Goal: Use online tool/utility: Utilize a website feature to perform a specific function

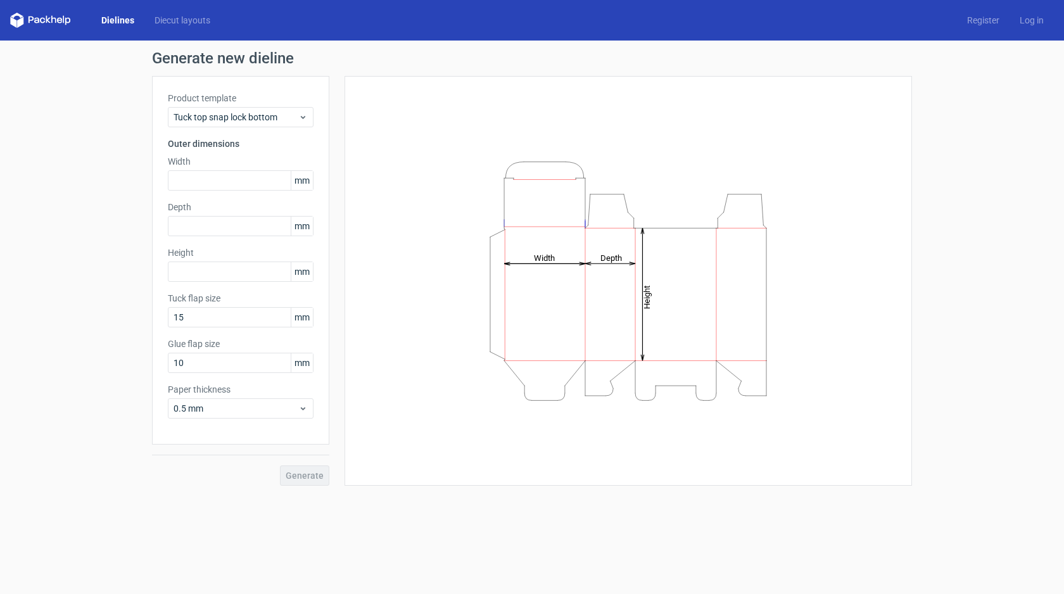
click at [131, 24] on link "Dielines" at bounding box center [117, 20] width 53 height 13
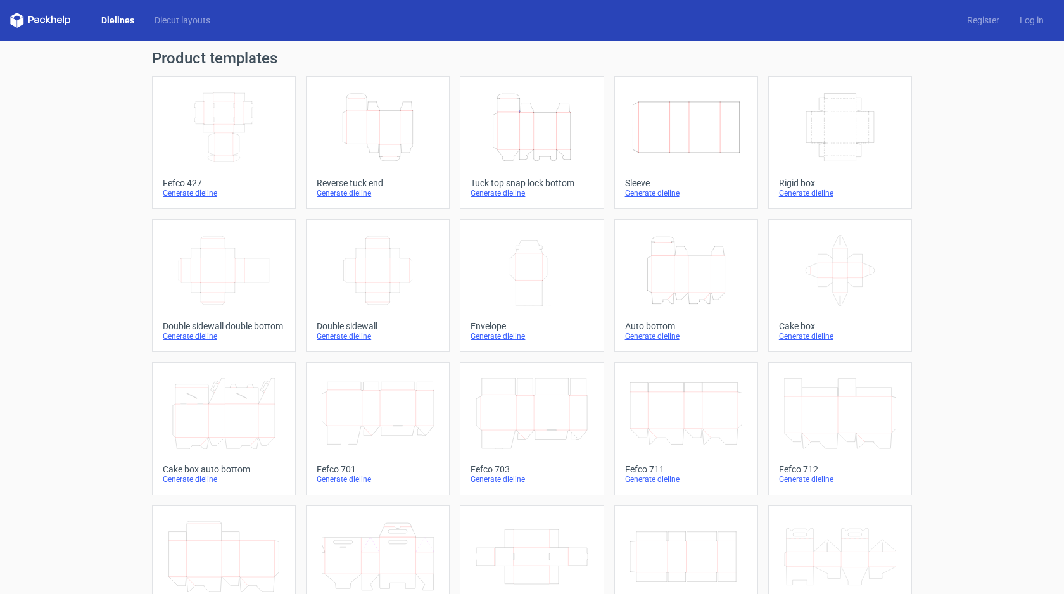
click at [720, 276] on icon "Height Depth Width" at bounding box center [686, 270] width 112 height 71
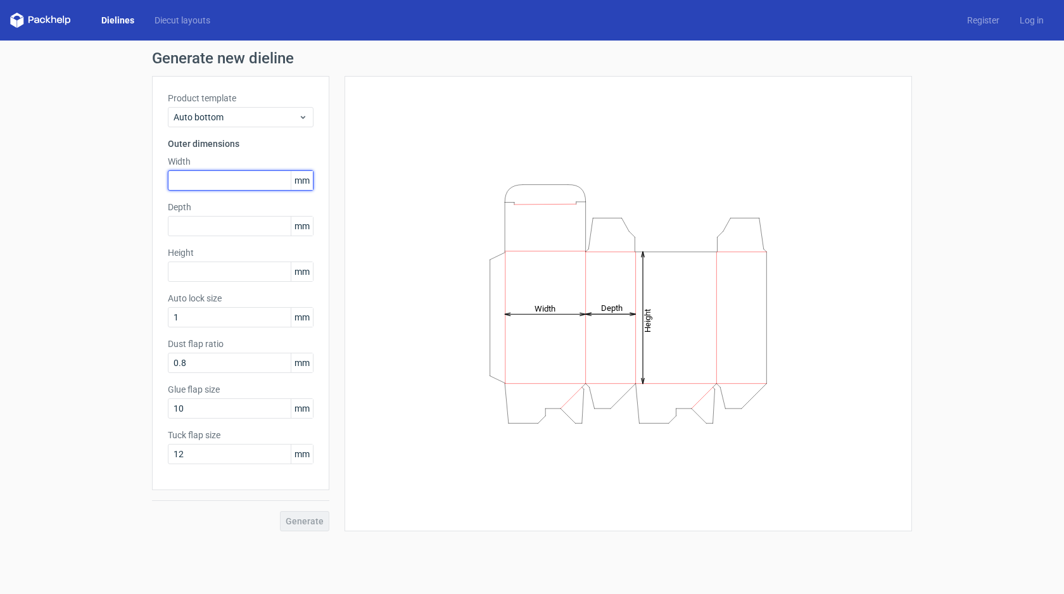
click at [267, 181] on input "text" at bounding box center [241, 180] width 146 height 20
type input "78"
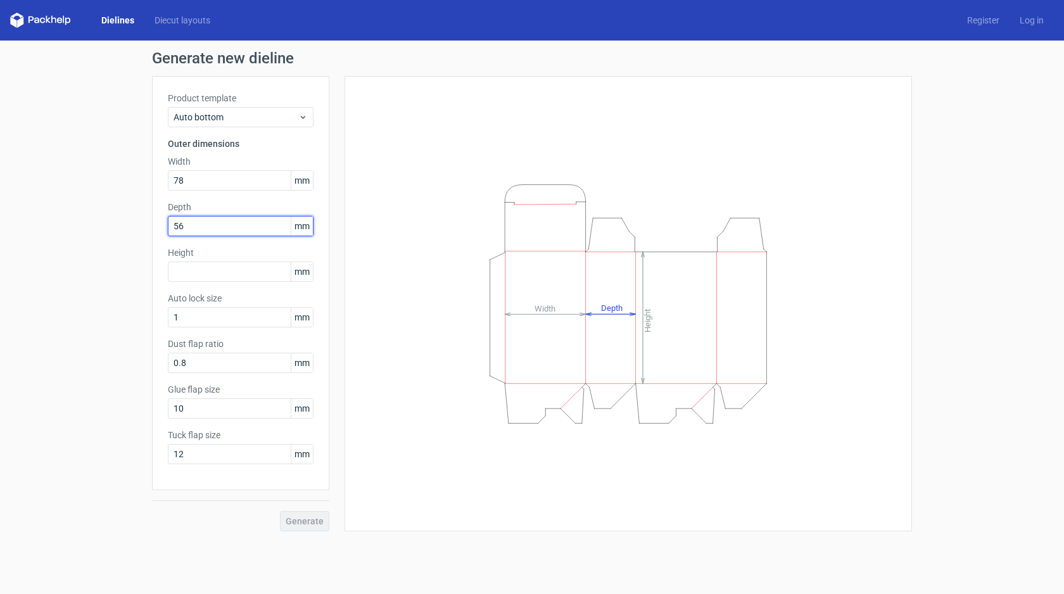
type input "56"
type input "52"
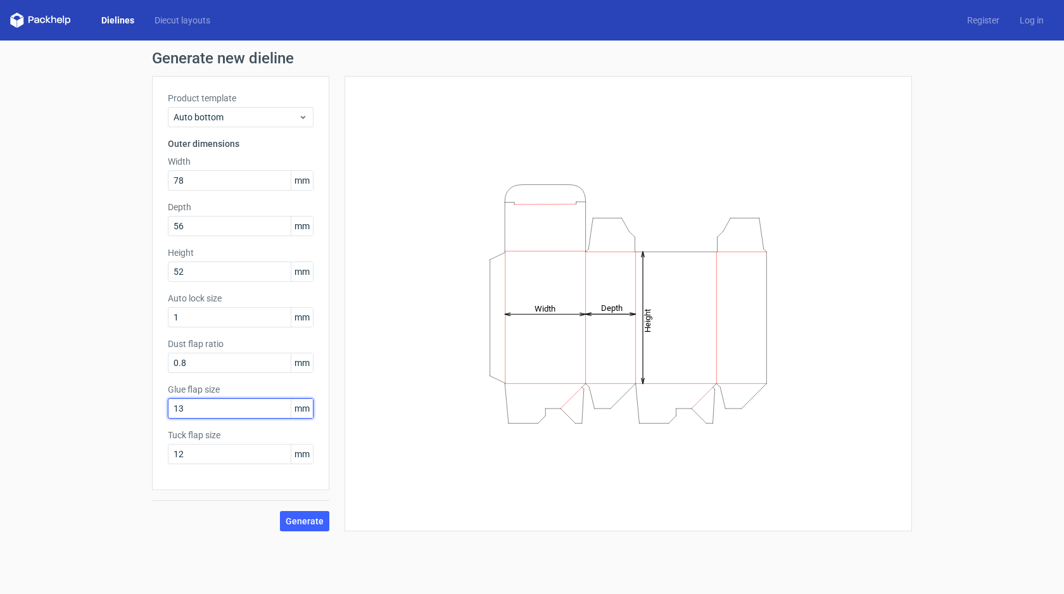
type input "13"
type input "25"
click at [300, 523] on span "Generate" at bounding box center [305, 521] width 38 height 9
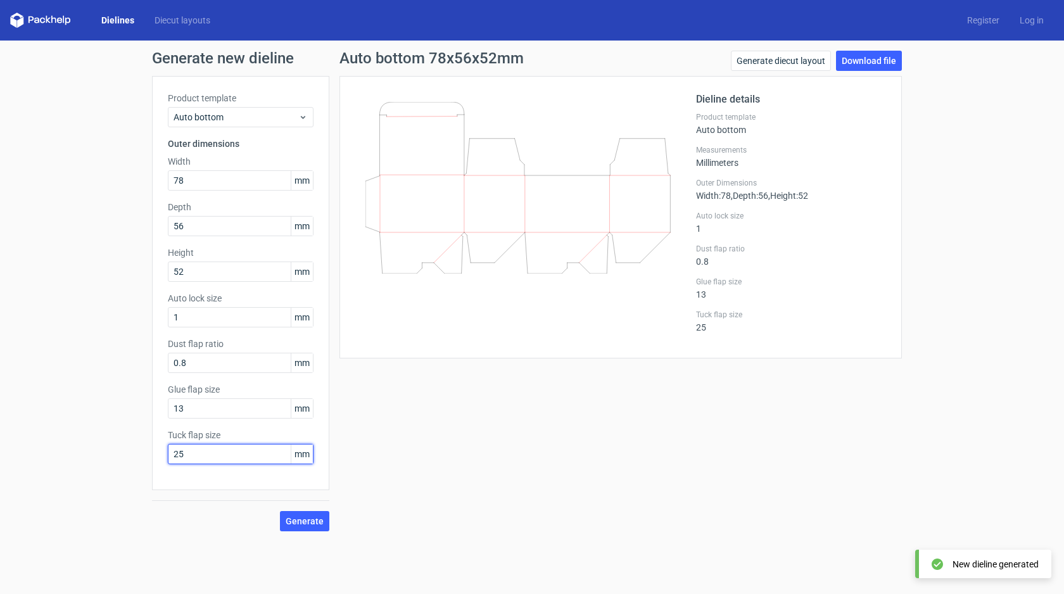
click at [257, 457] on input "25" at bounding box center [241, 454] width 146 height 20
type input "36"
click at [330, 519] on div "Auto bottom 78x56x52mm Generate diecut layout Download file Dieline details Pro…" at bounding box center [620, 291] width 583 height 481
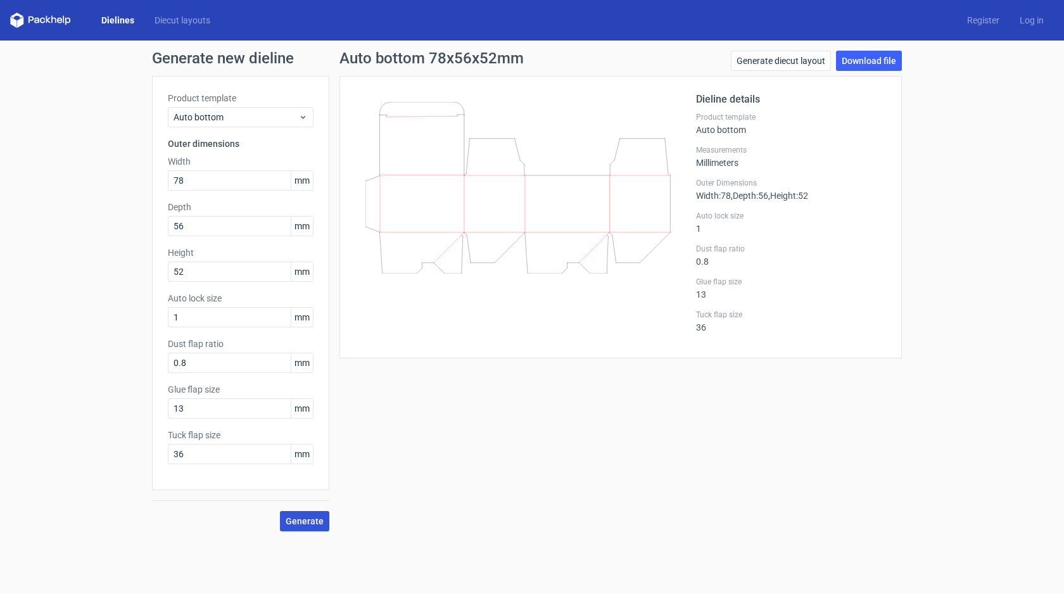
click at [325, 519] on button "Generate" at bounding box center [304, 521] width 49 height 20
click at [853, 61] on link "Download file" at bounding box center [869, 61] width 66 height 20
click at [239, 184] on input "78" at bounding box center [241, 180] width 146 height 20
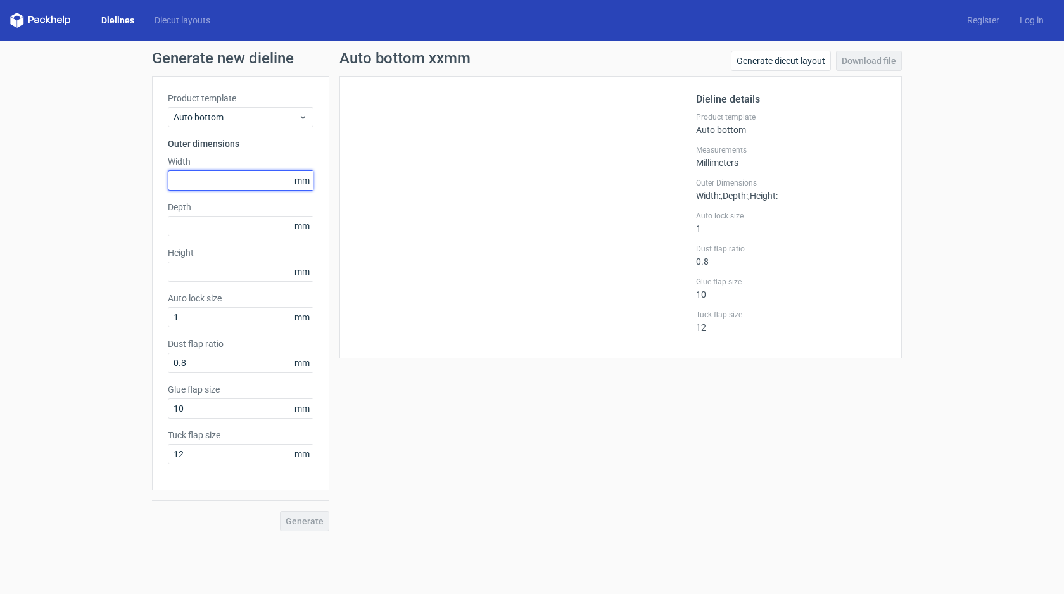
click at [239, 181] on input "text" at bounding box center [241, 180] width 146 height 20
click at [117, 19] on link "Dielines" at bounding box center [117, 20] width 53 height 13
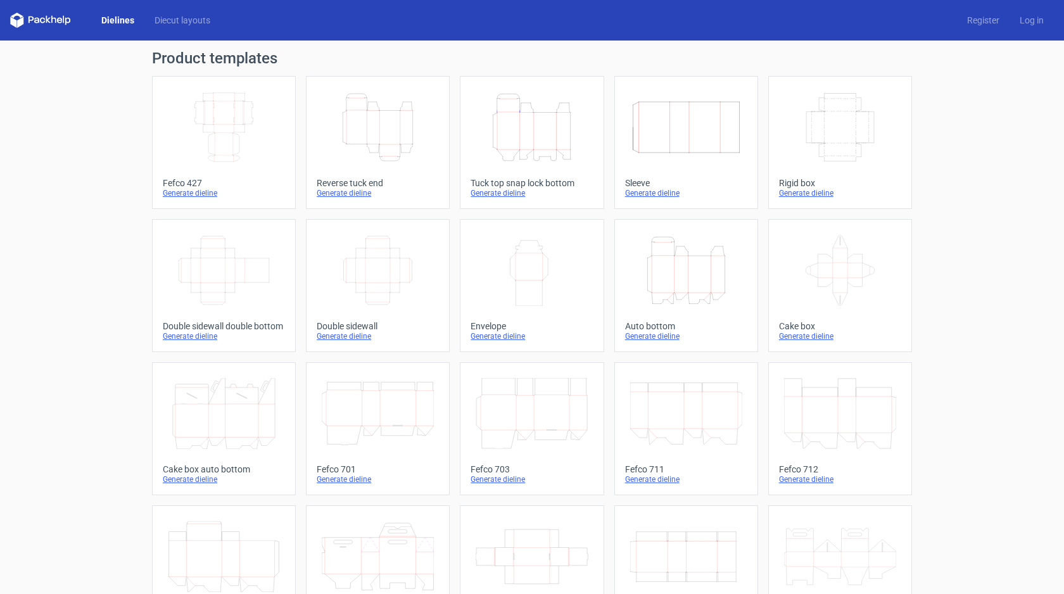
click at [654, 248] on icon "Height Depth Width" at bounding box center [686, 270] width 112 height 71
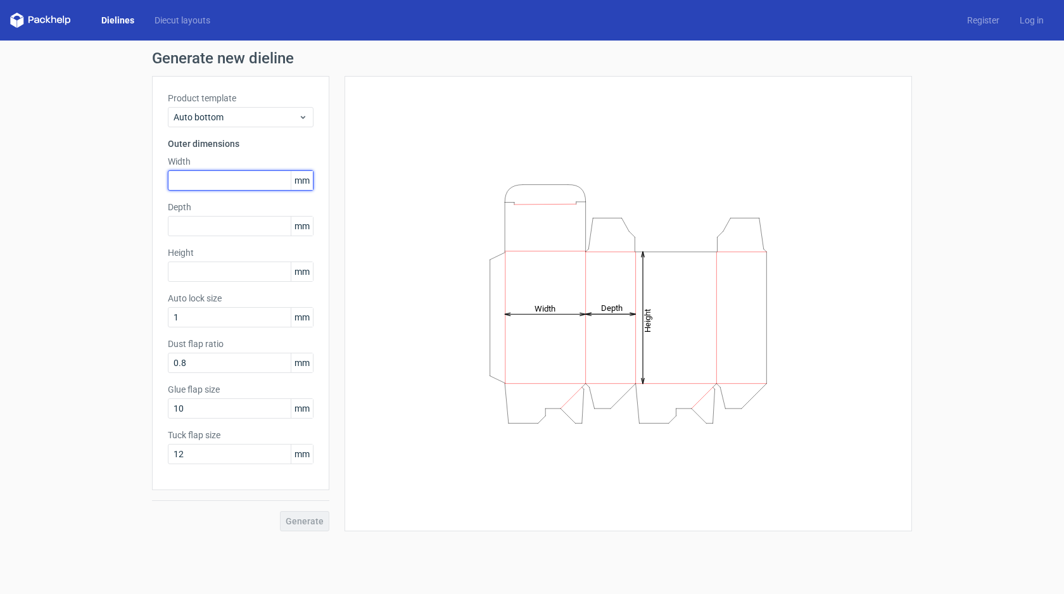
click at [197, 187] on input "text" at bounding box center [241, 180] width 146 height 20
type input "52"
type input "56"
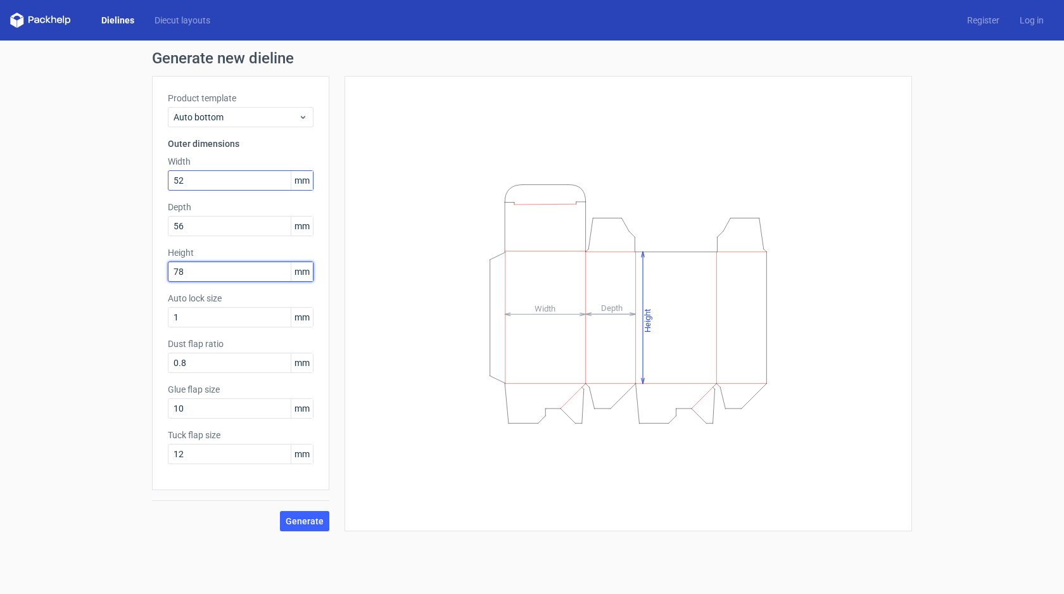
type input "78"
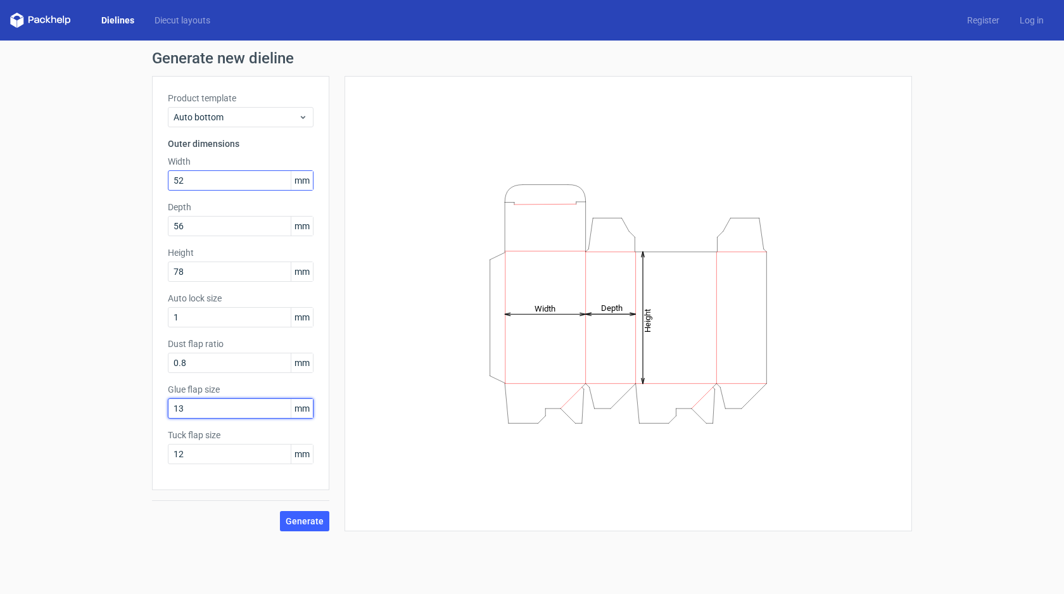
type input "13"
type input "15"
click at [292, 534] on div "Generate new dieline Product template Auto bottom Outer dimensions Width 52 mm …" at bounding box center [532, 291] width 1064 height 501
click at [298, 517] on span "Generate" at bounding box center [305, 521] width 38 height 9
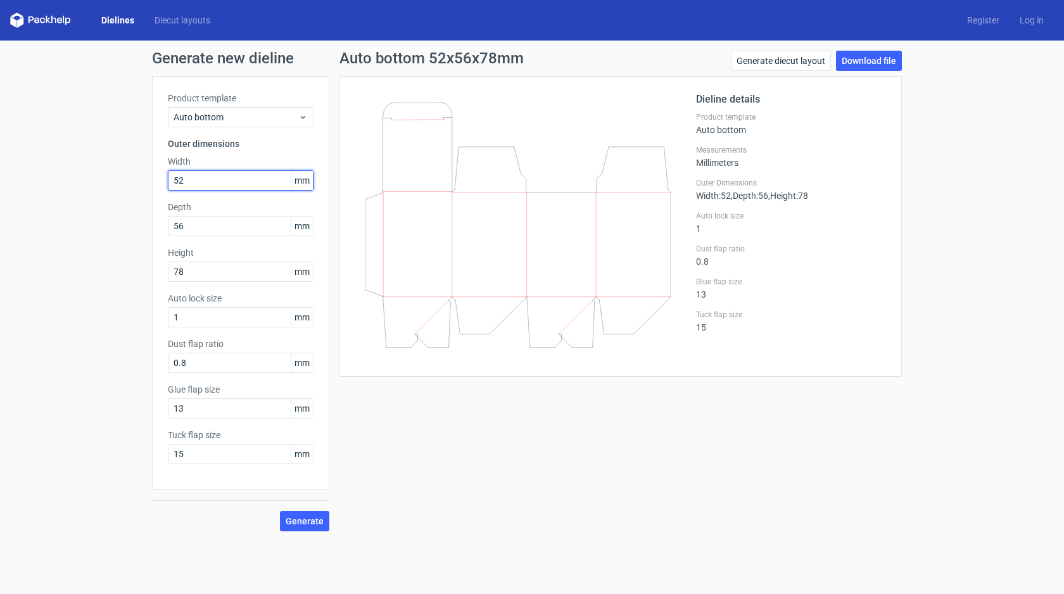
click at [237, 190] on input "52" at bounding box center [241, 180] width 146 height 20
click at [248, 179] on input "text" at bounding box center [241, 180] width 146 height 20
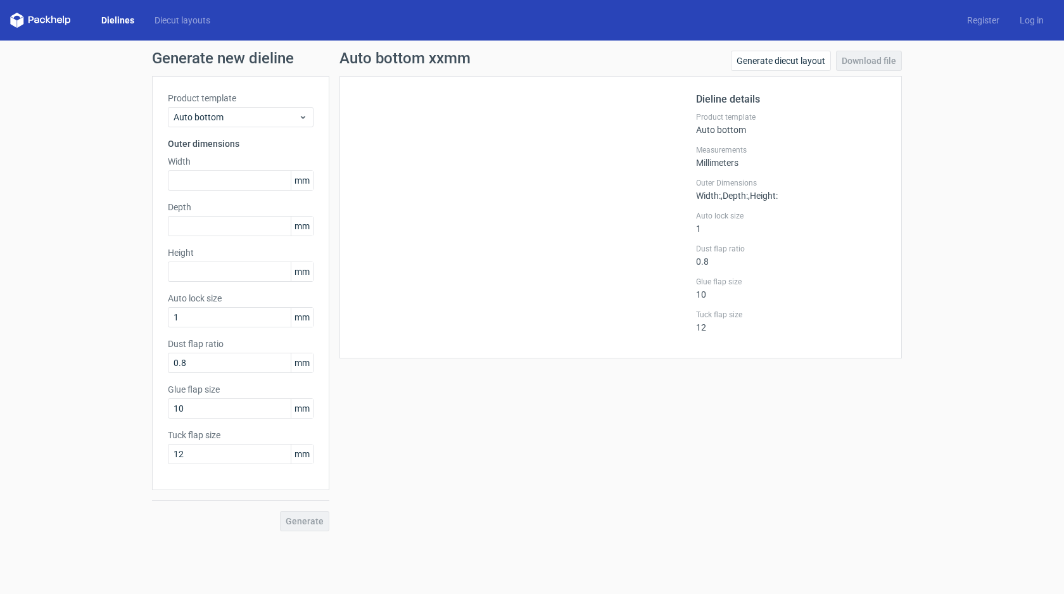
click at [99, 24] on link "Dielines" at bounding box center [117, 20] width 53 height 13
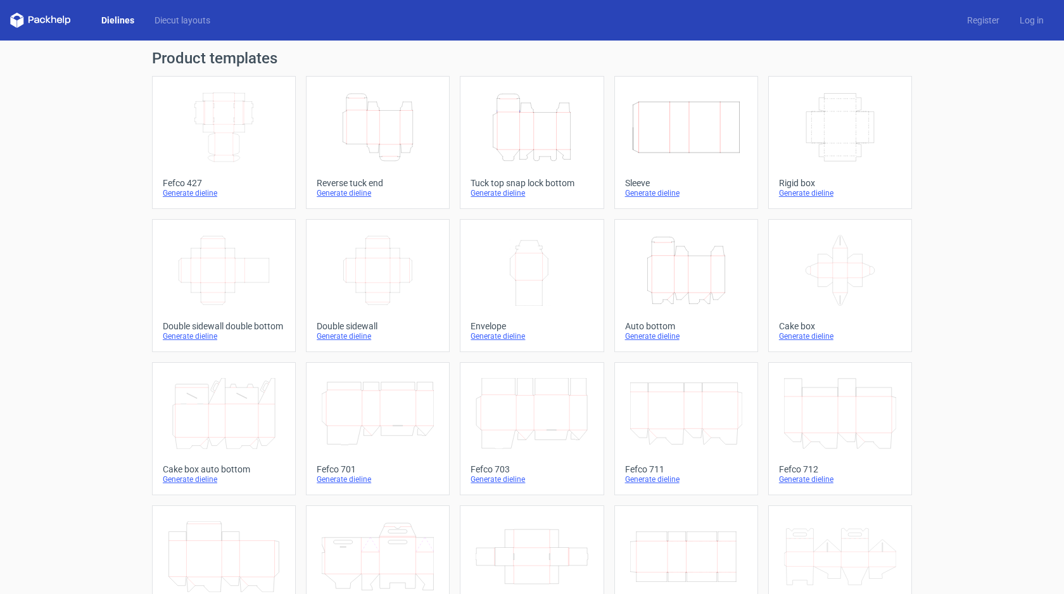
click at [699, 280] on icon "Height Depth Width" at bounding box center [686, 270] width 112 height 71
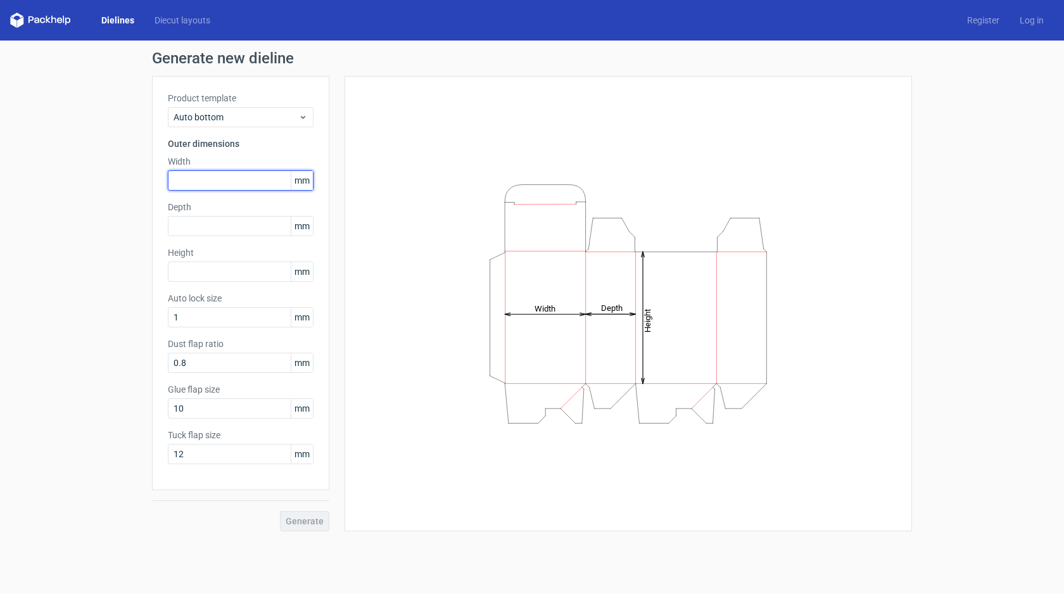
click at [241, 182] on input "text" at bounding box center [241, 180] width 146 height 20
click at [196, 179] on input "105" at bounding box center [241, 180] width 146 height 20
type input "170"
type input "80"
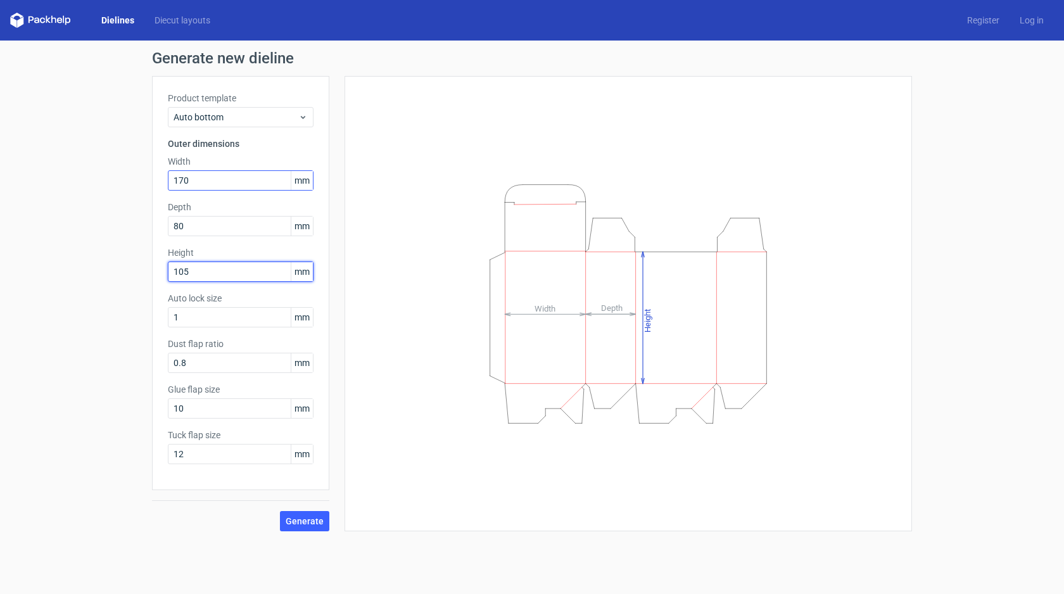
type input "105"
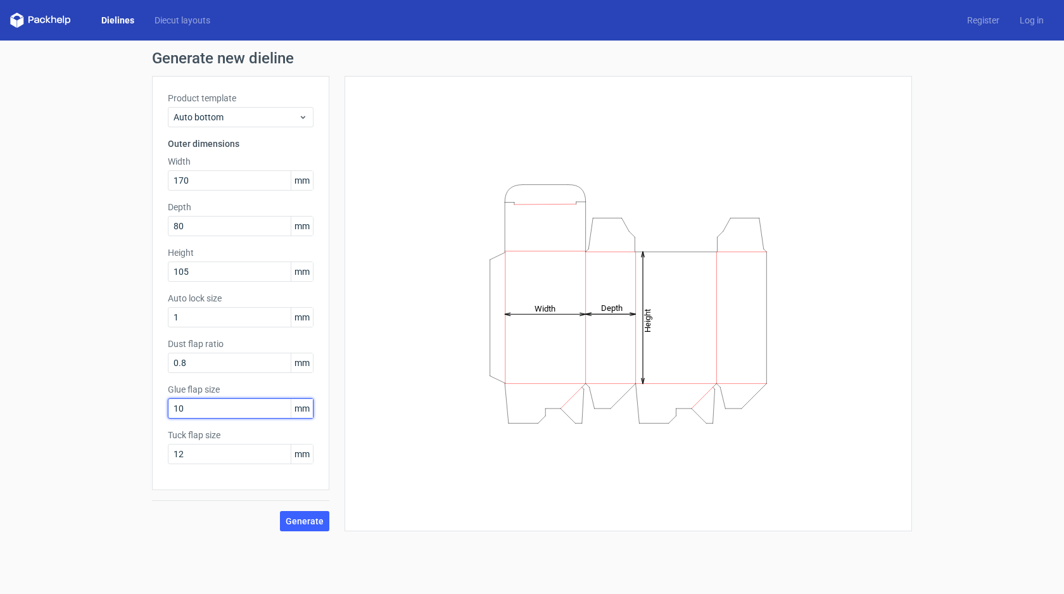
click at [222, 409] on input "10" at bounding box center [241, 408] width 146 height 20
type input "15"
type input "1"
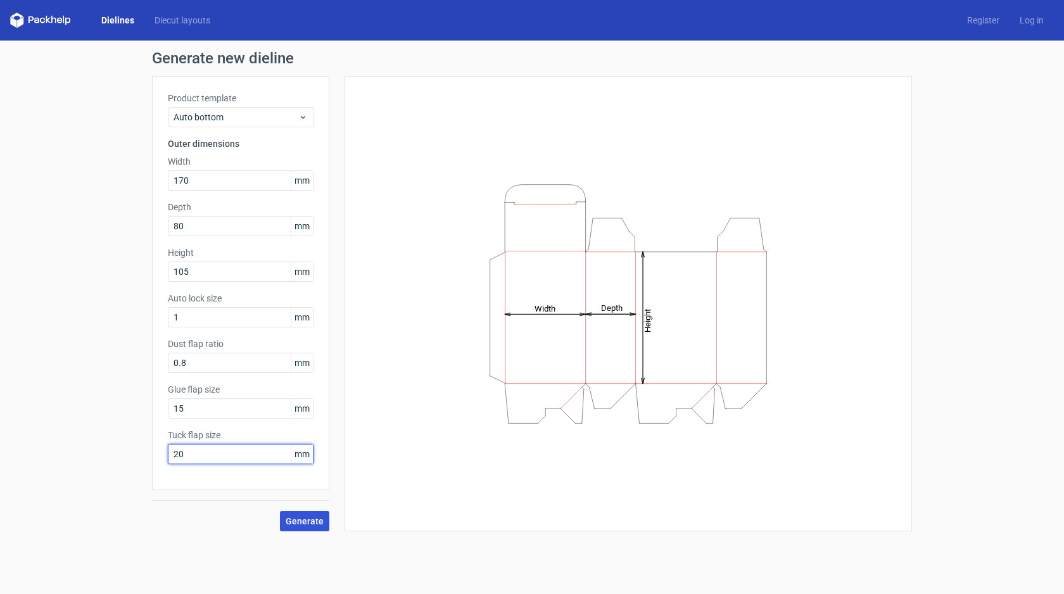
type input "20"
click at [302, 531] on button "Generate" at bounding box center [304, 521] width 49 height 20
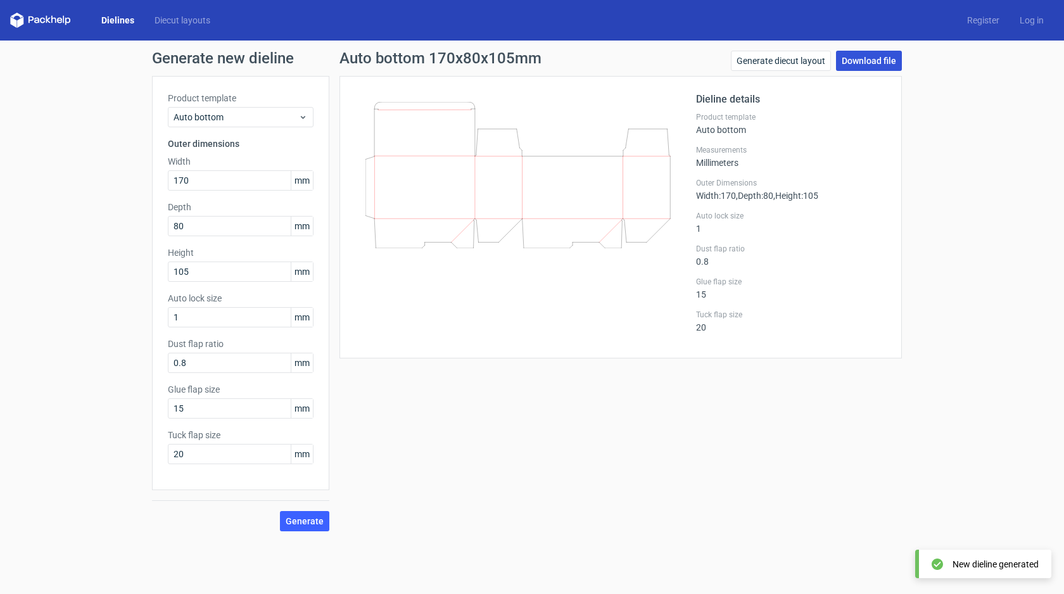
click at [851, 58] on link "Download file" at bounding box center [869, 61] width 66 height 20
